Goal: Task Accomplishment & Management: Use online tool/utility

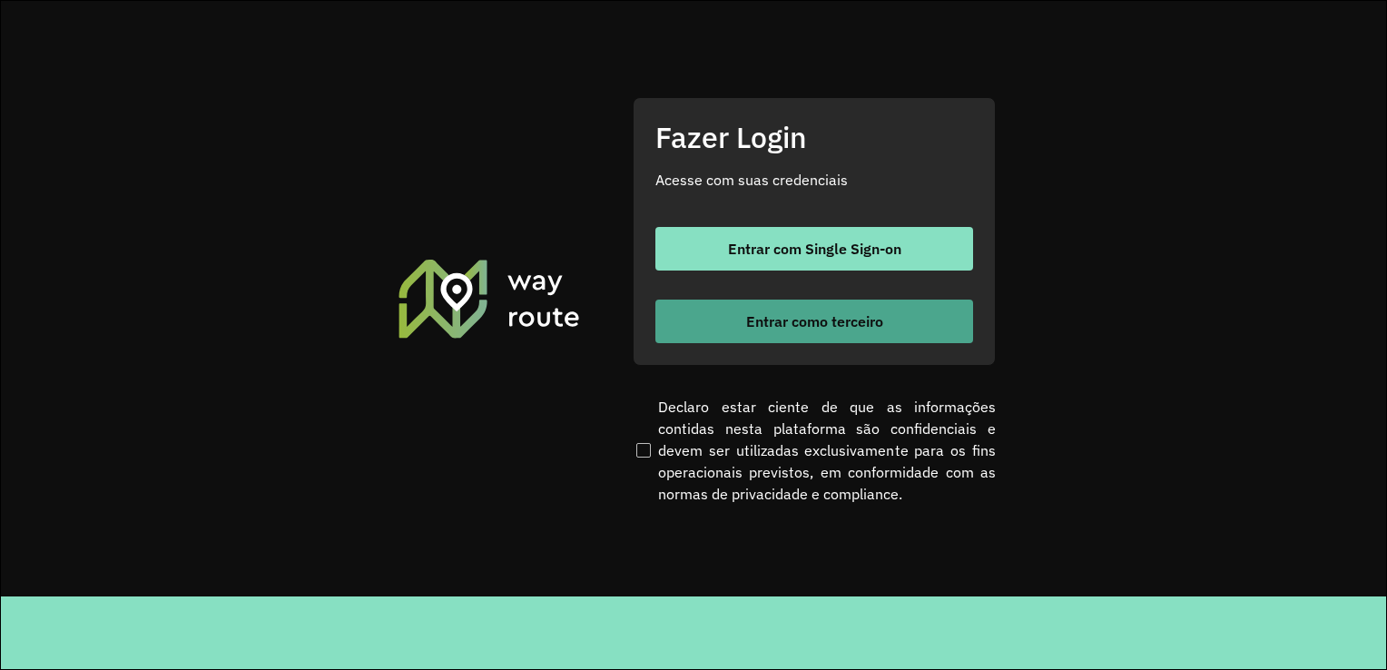
click at [832, 320] on span "Entrar como terceiro" at bounding box center [814, 321] width 137 height 15
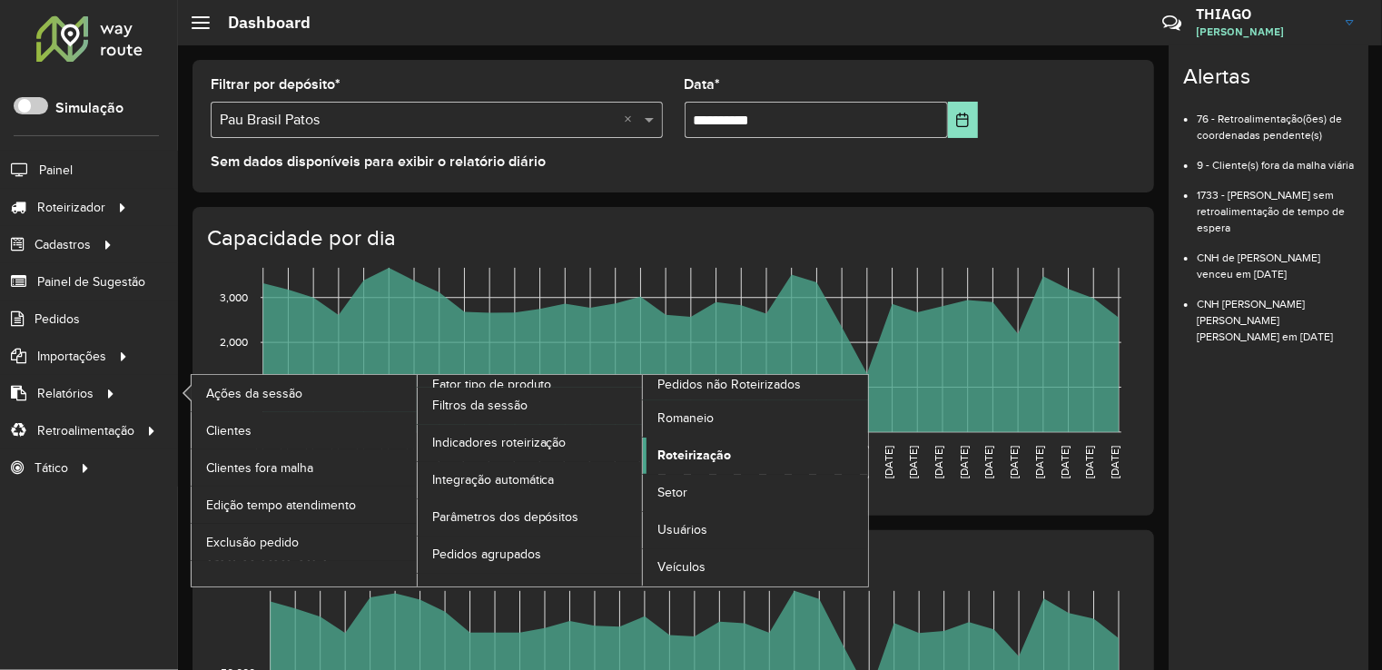
click at [686, 457] on span "Roteirização" at bounding box center [694, 455] width 74 height 19
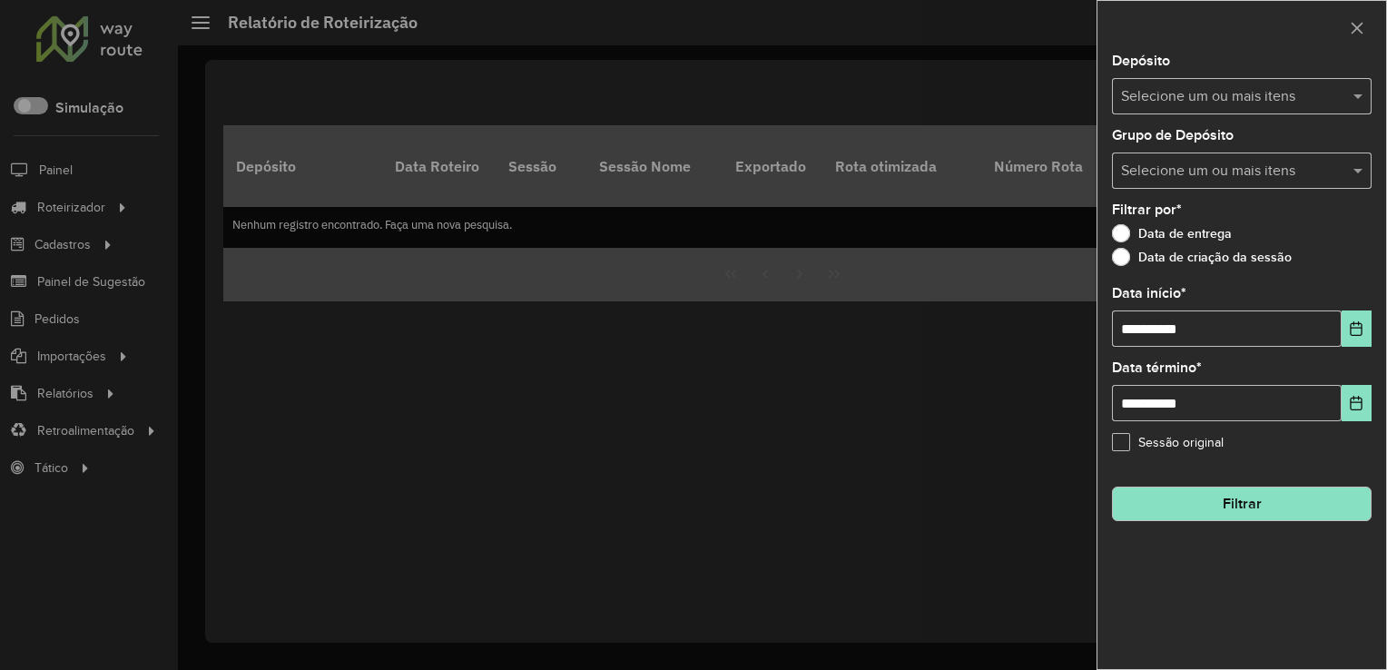
click at [675, 249] on div at bounding box center [693, 335] width 1387 height 670
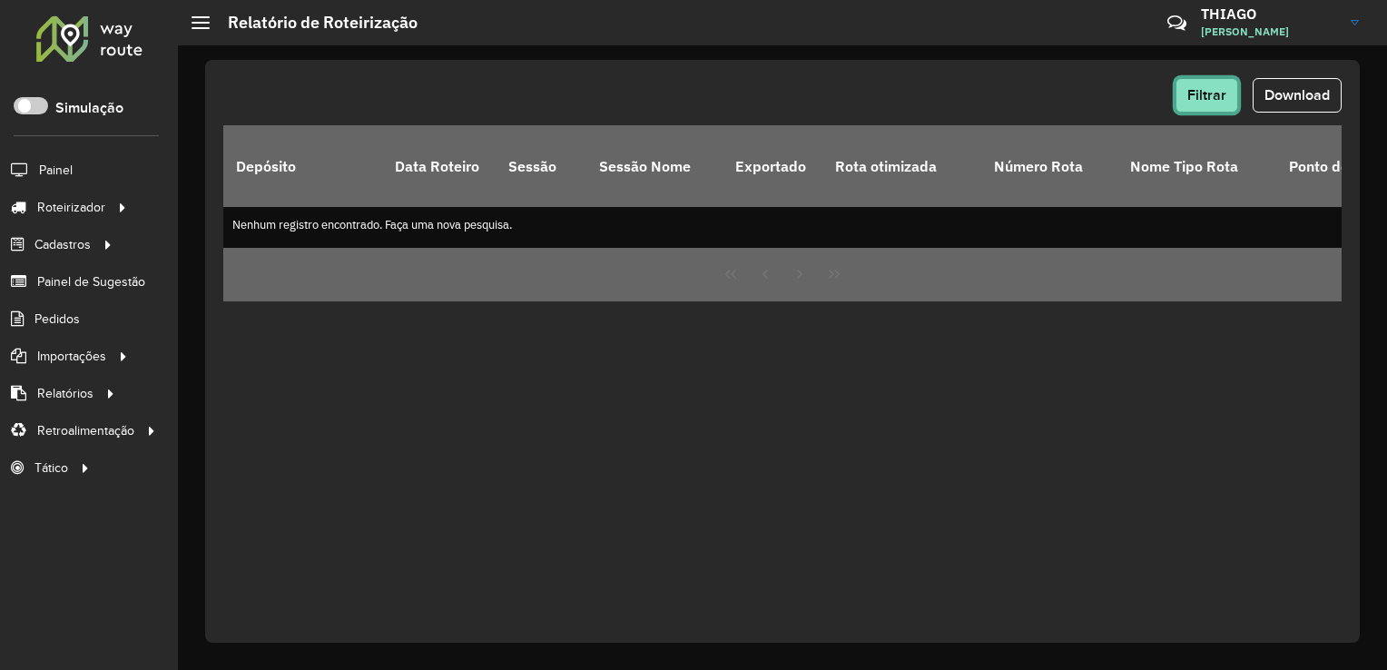
click at [1203, 93] on span "Filtrar" at bounding box center [1207, 94] width 39 height 15
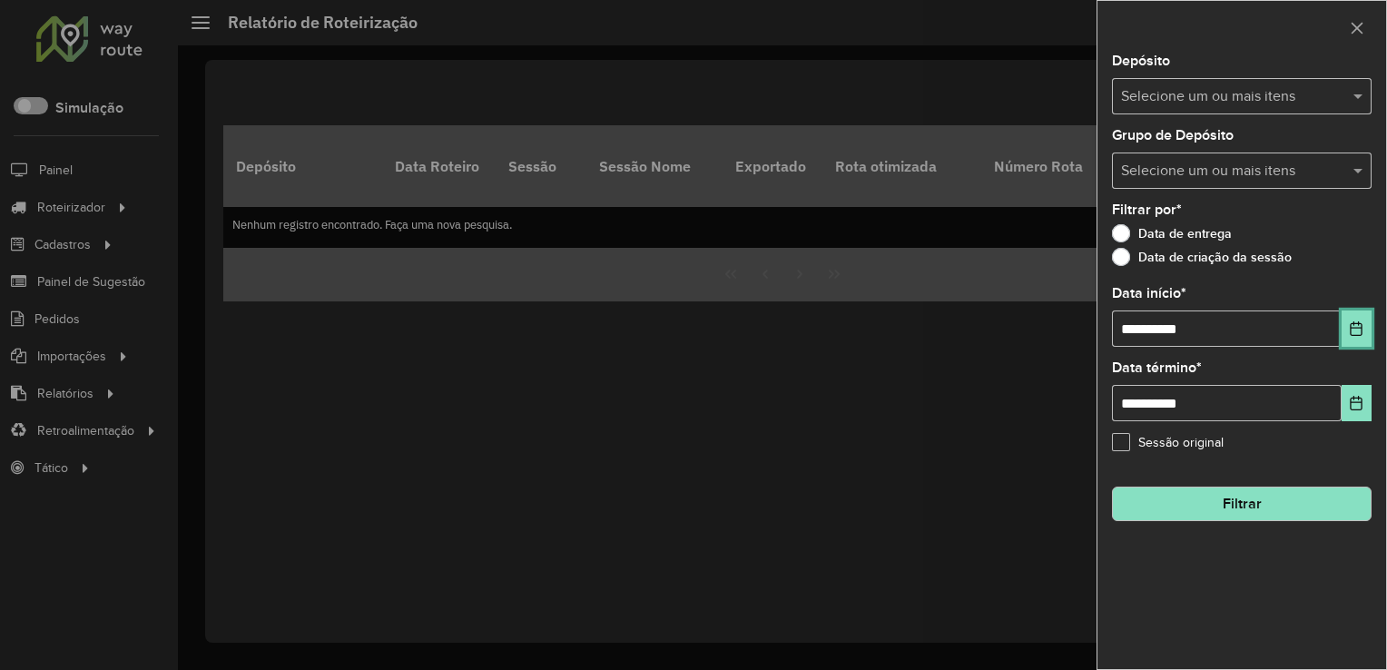
click at [1343, 332] on button "Choose Date" at bounding box center [1357, 329] width 30 height 36
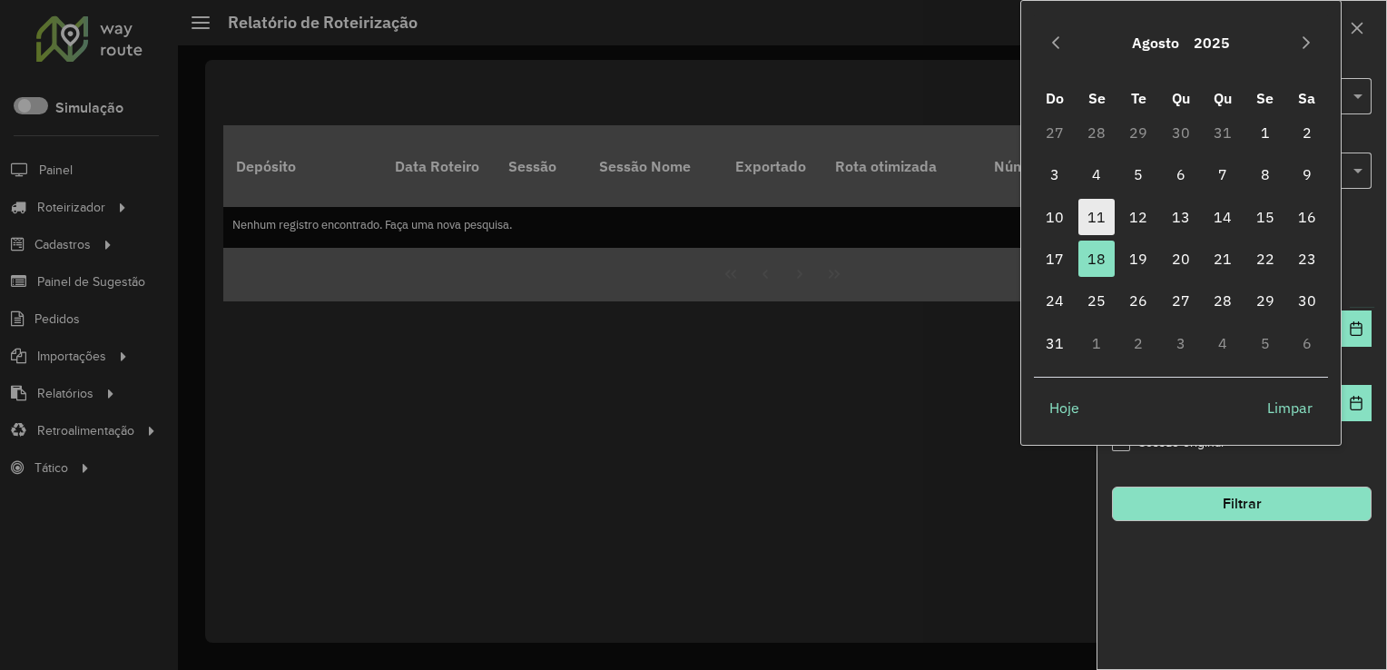
click at [1096, 216] on span "11" at bounding box center [1097, 217] width 36 height 36
type input "**********"
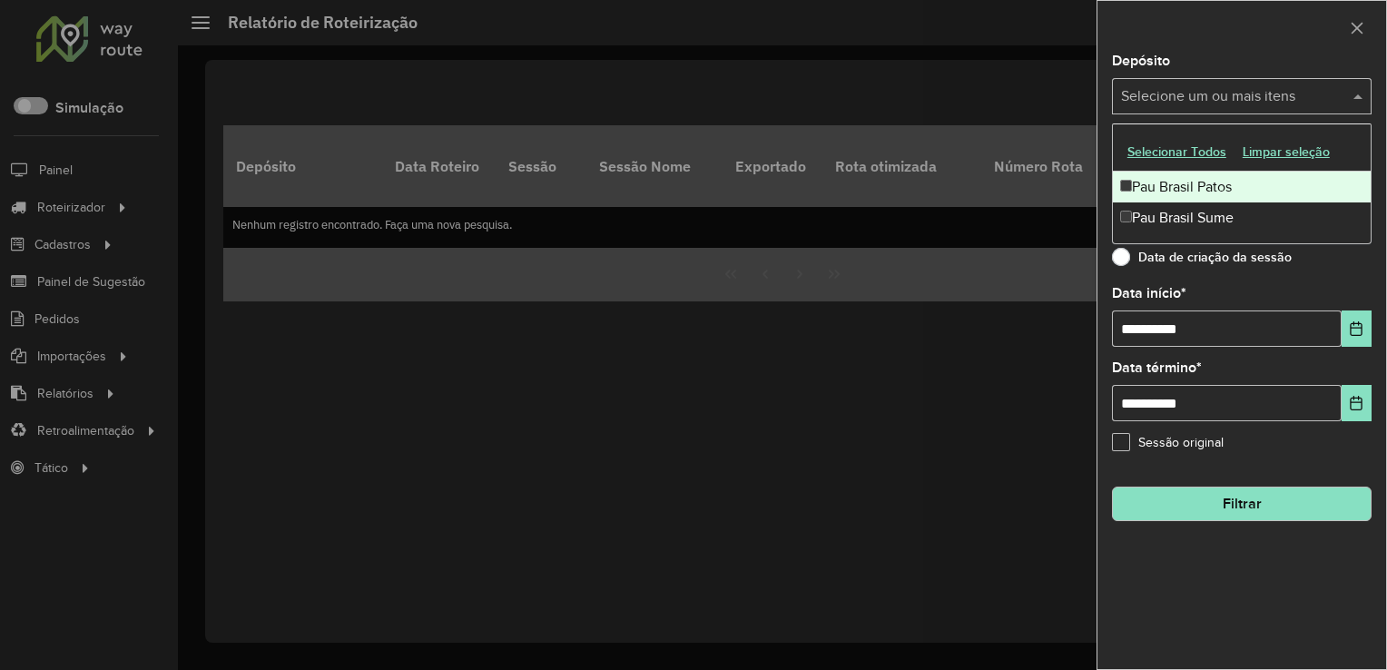
click at [1240, 93] on input "text" at bounding box center [1233, 97] width 232 height 22
click at [1199, 151] on button "Selecionar Todos" at bounding box center [1177, 152] width 115 height 28
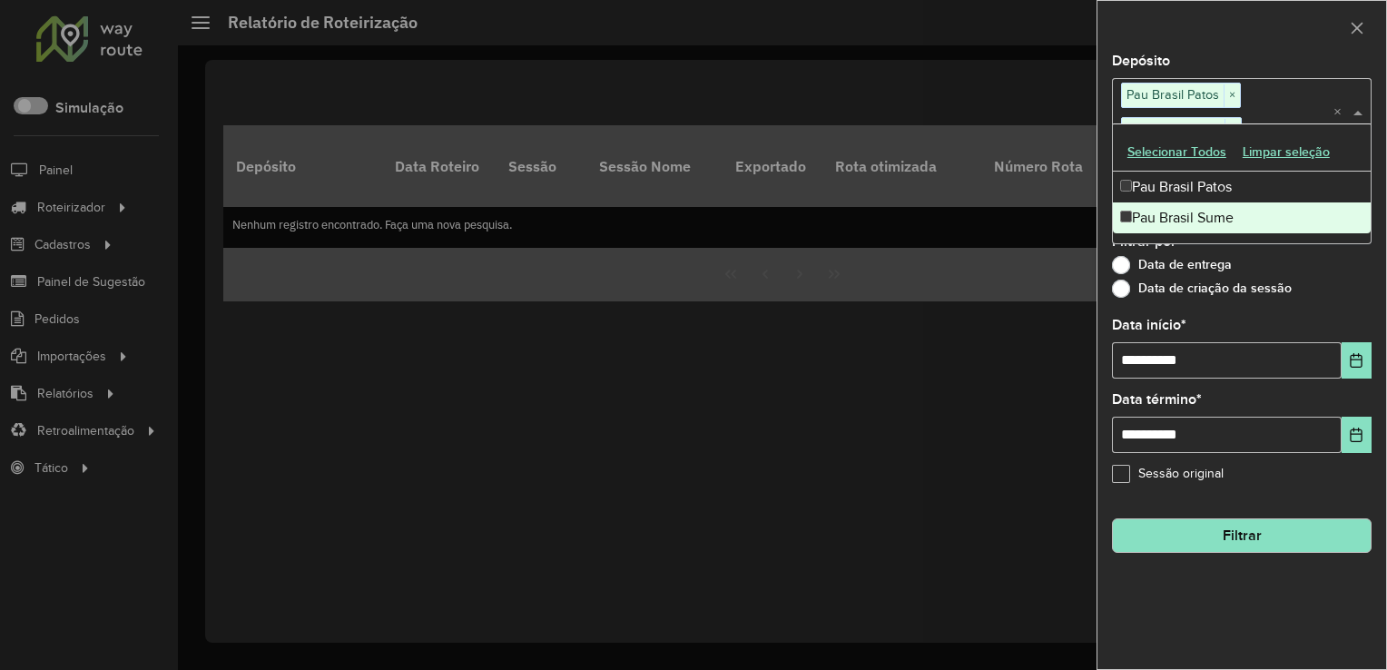
click at [1322, 259] on div "Data de entrega" at bounding box center [1242, 270] width 260 height 22
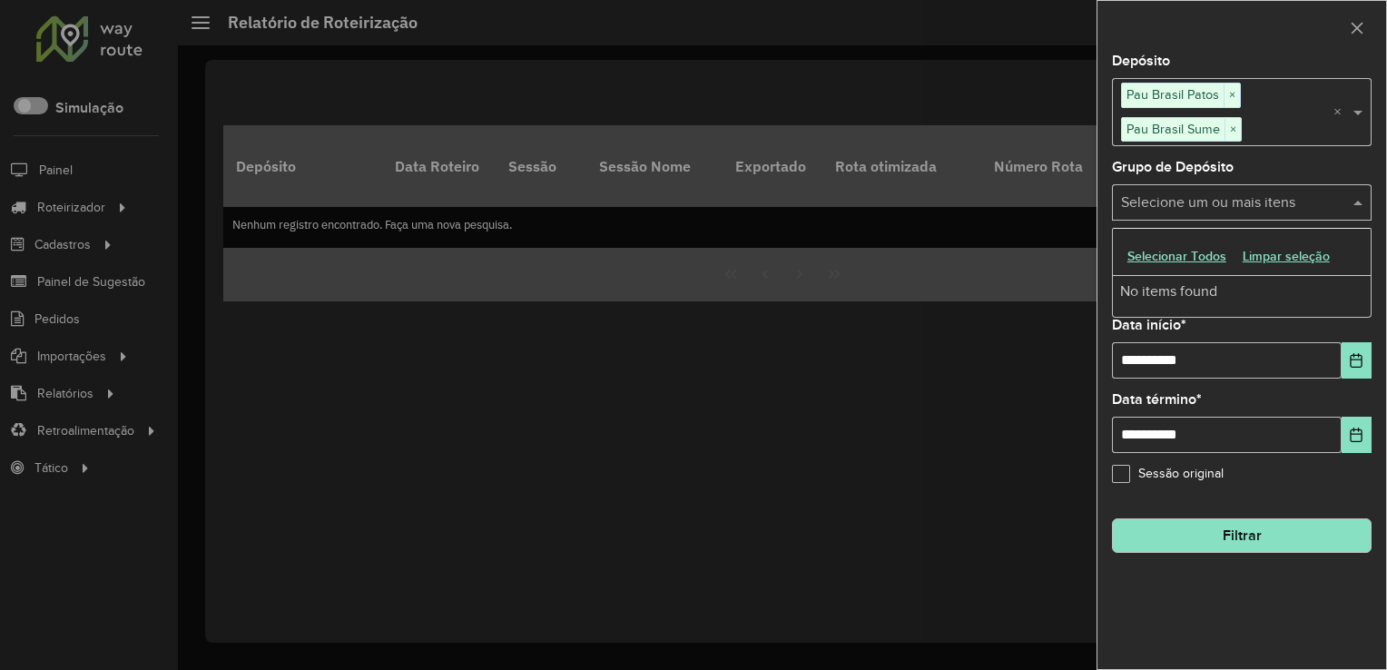
click at [1311, 192] on input "text" at bounding box center [1233, 203] width 232 height 22
click at [1159, 249] on button "Selecionar Todos" at bounding box center [1177, 256] width 115 height 28
click at [1273, 535] on button "Filtrar" at bounding box center [1242, 535] width 260 height 35
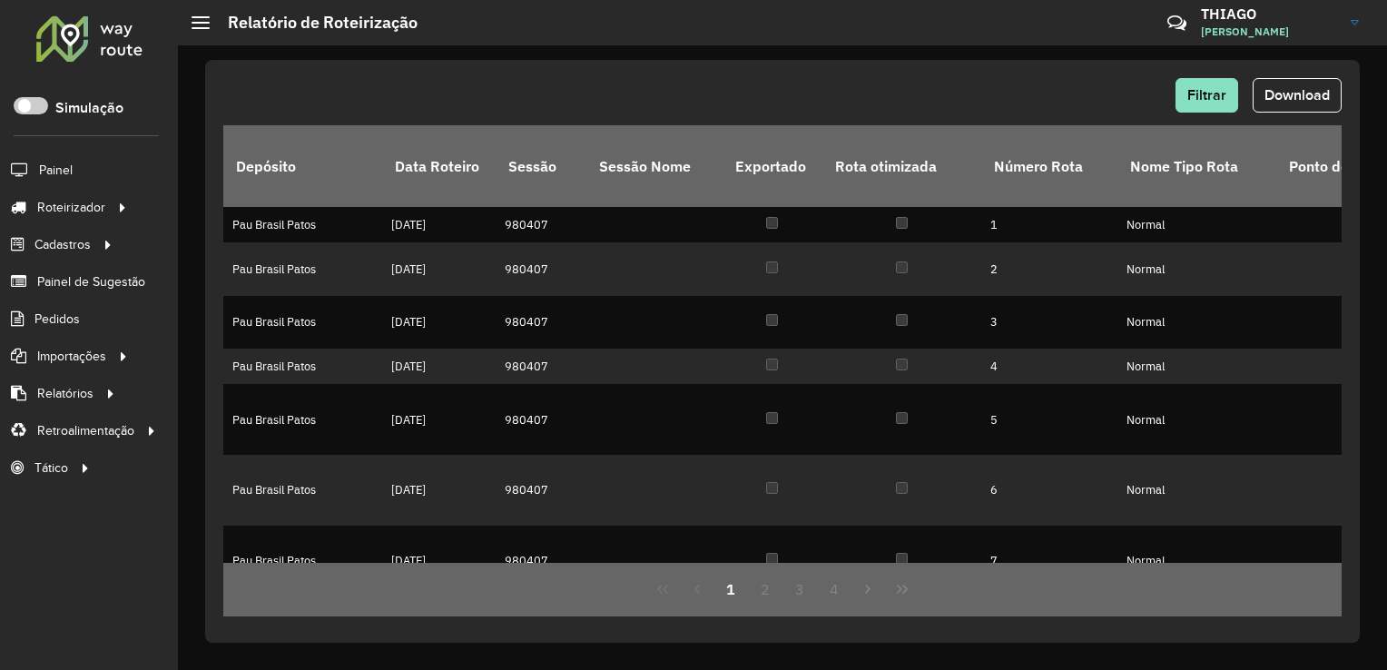
click at [731, 94] on div "Filtrar Download" at bounding box center [782, 95] width 1119 height 35
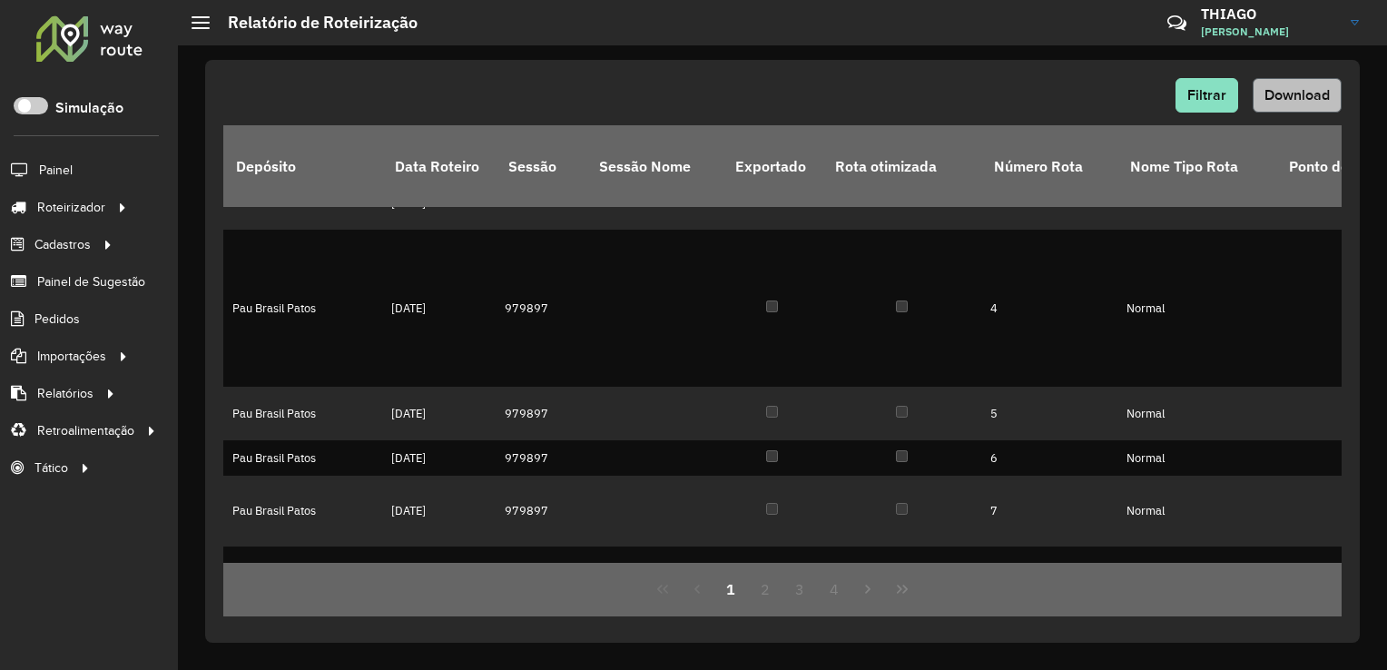
scroll to position [723, 0]
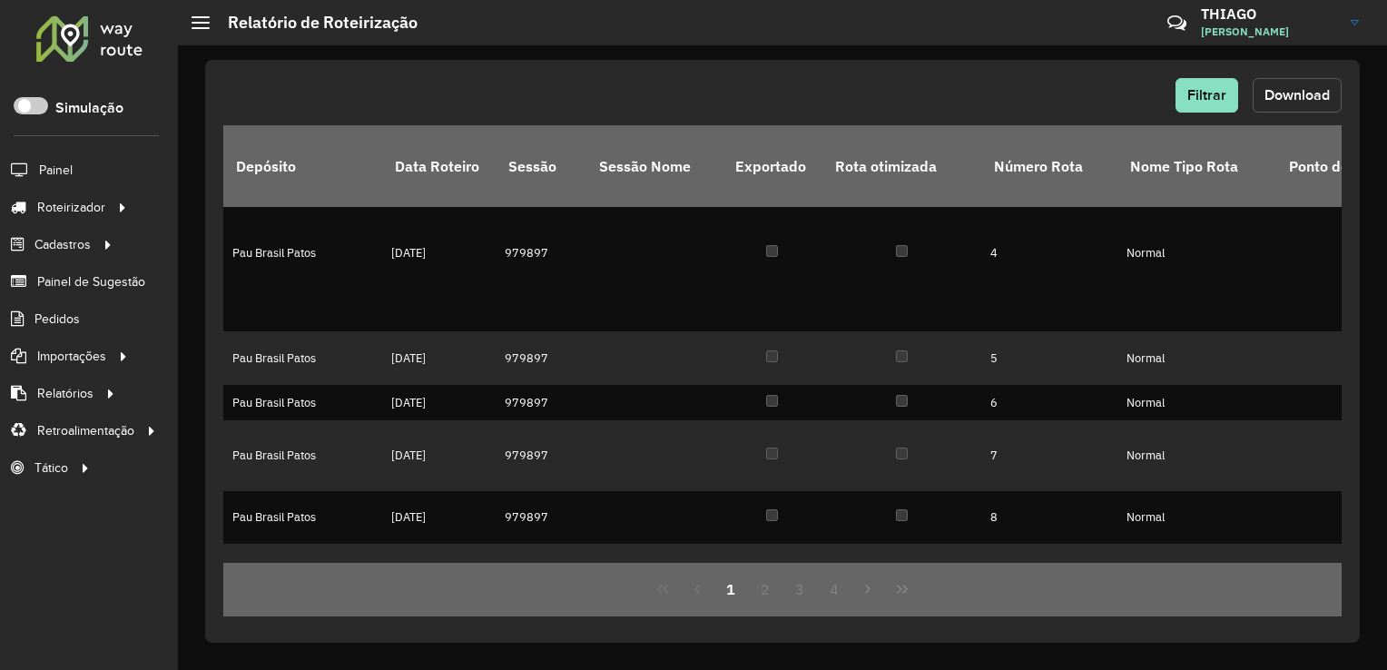
click at [1290, 89] on span "Download" at bounding box center [1297, 94] width 65 height 15
